Goal: Find specific page/section: Find specific page/section

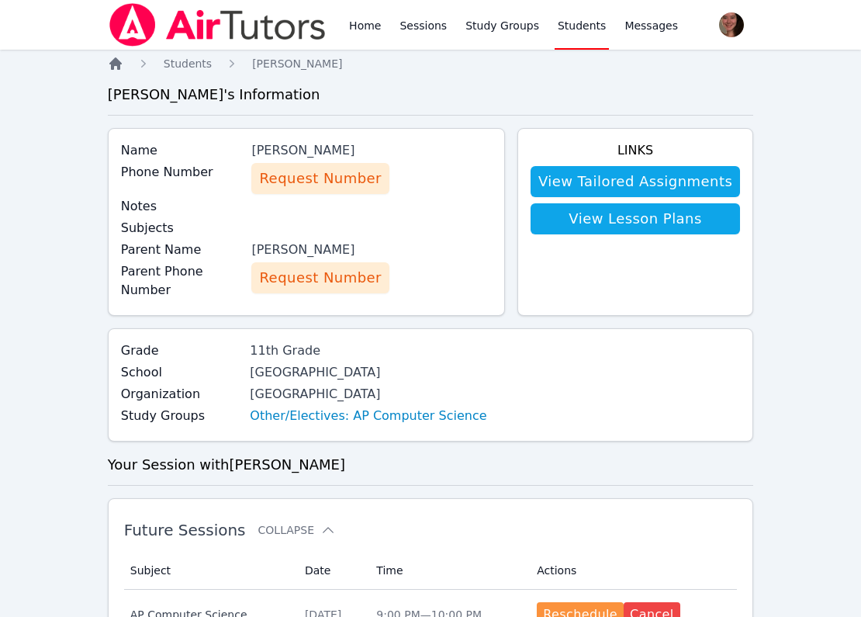
click at [122, 62] on icon "Breadcrumb" at bounding box center [116, 64] width 16 height 16
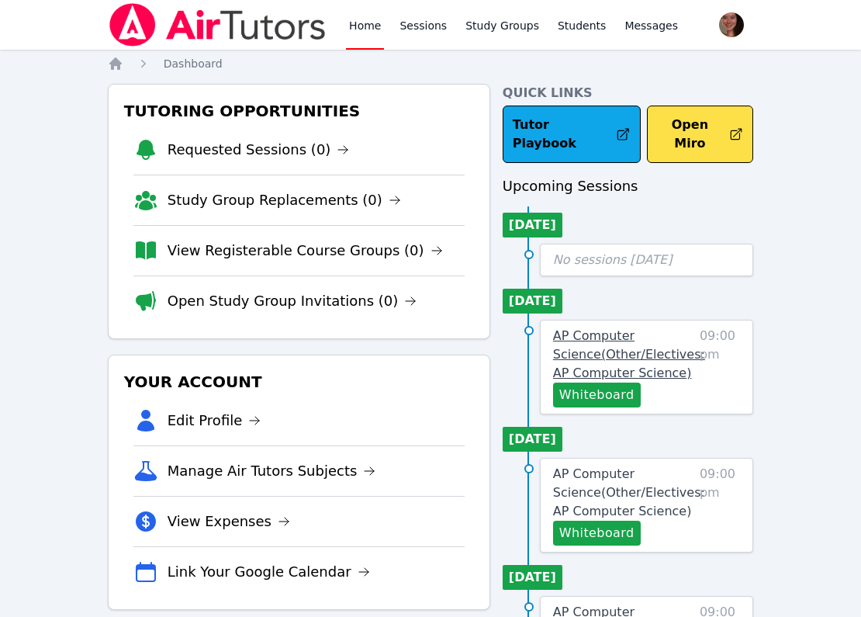
click at [603, 333] on span "AP Computer Science ( Other/Electives: AP Computer Science )" at bounding box center [629, 354] width 152 height 52
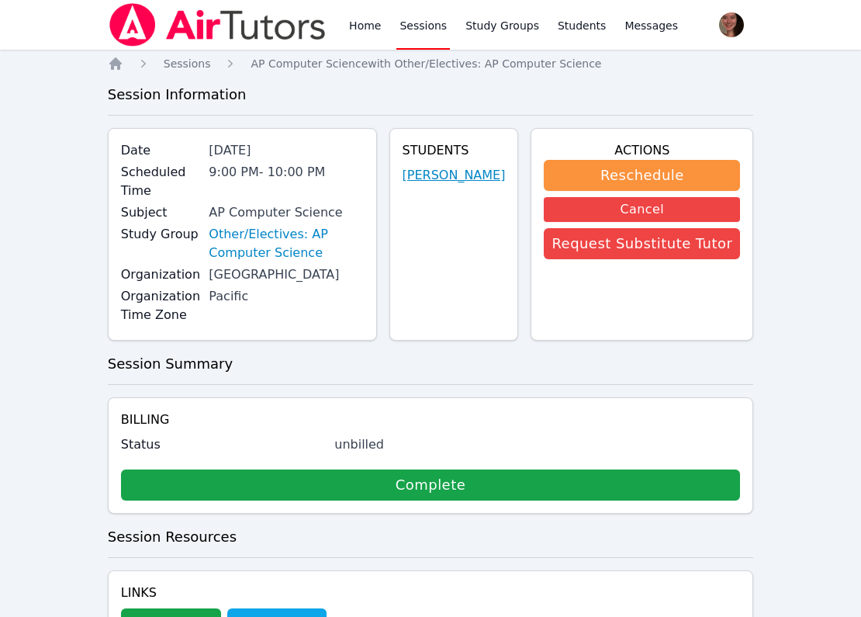
click at [463, 183] on link "[PERSON_NAME]" at bounding box center [454, 175] width 103 height 19
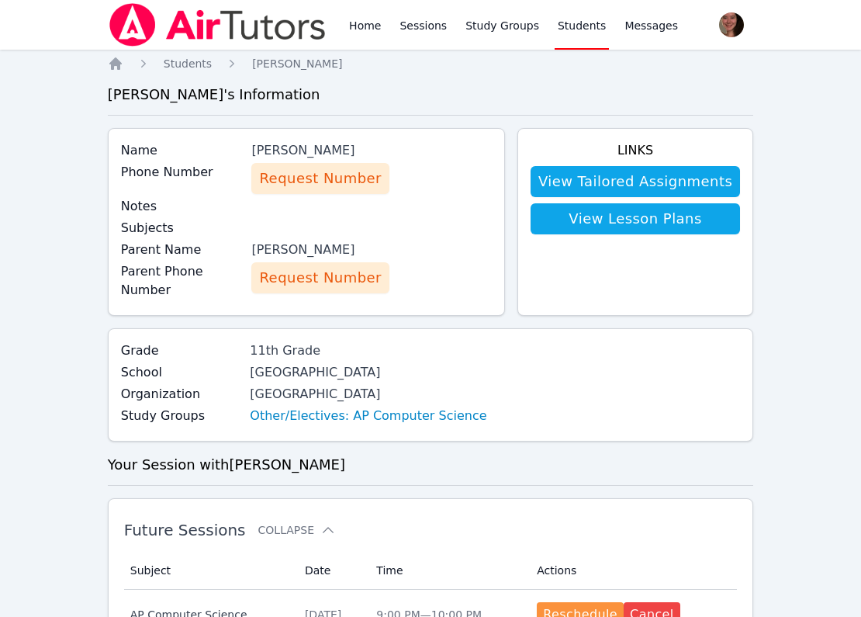
click at [301, 176] on span "Request Number" at bounding box center [320, 179] width 122 height 22
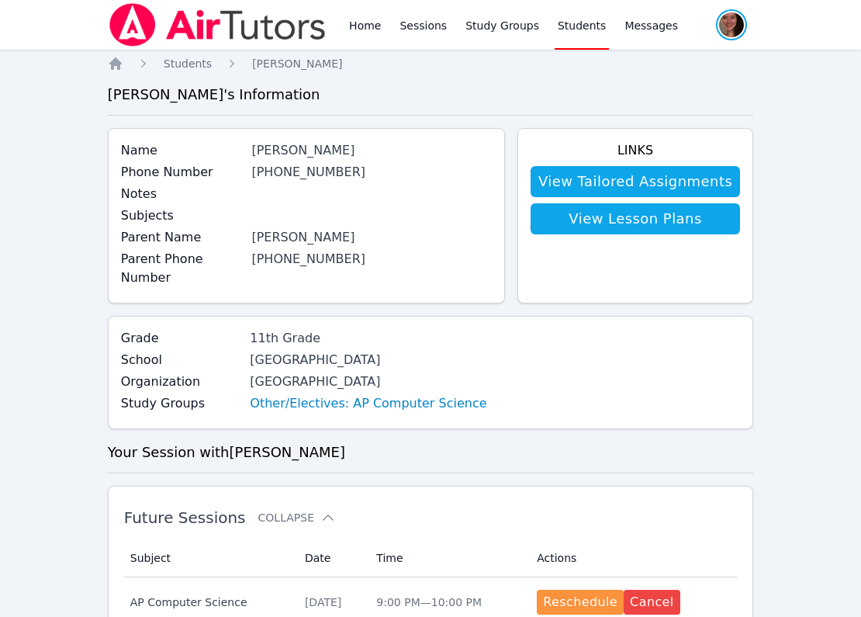
click at [743, 21] on span "button" at bounding box center [732, 25] width 34 height 34
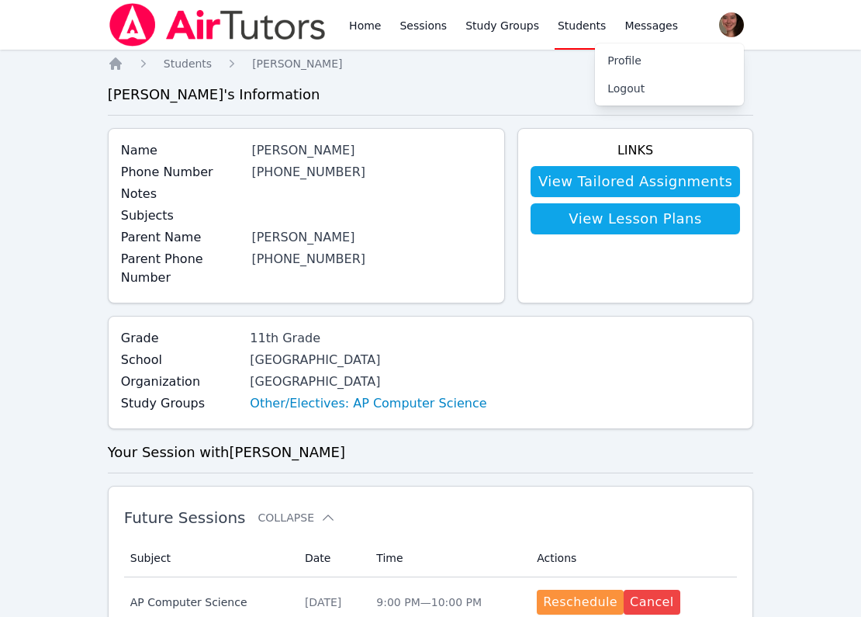
click at [355, 22] on link "Home" at bounding box center [365, 25] width 38 height 50
